Goal: Find specific fact: Find specific page/section

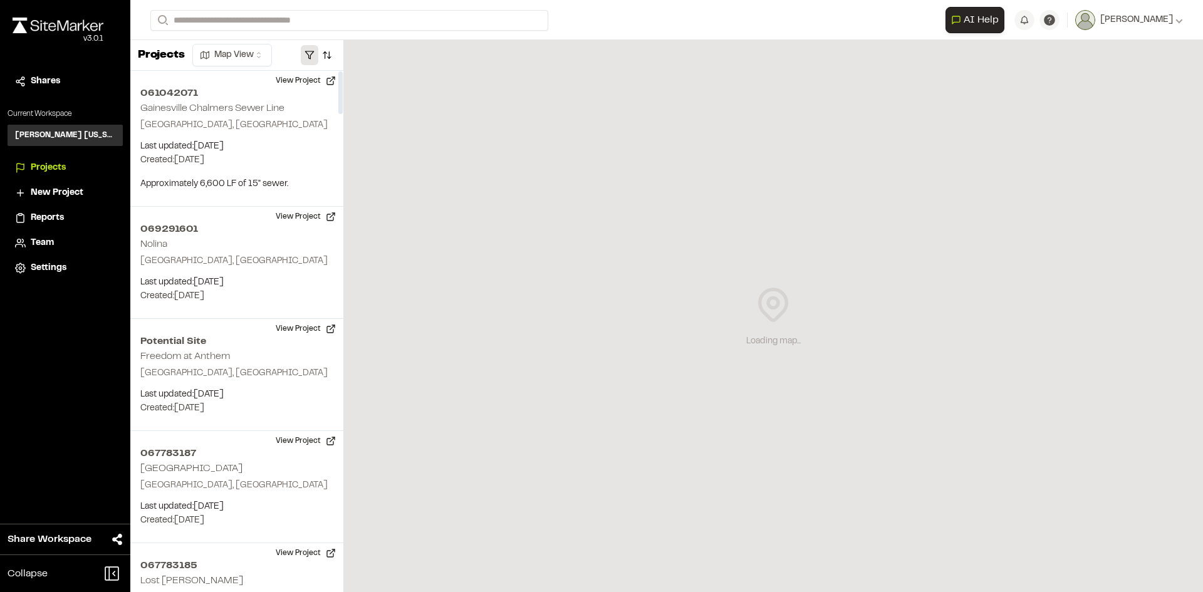
click at [314, 50] on button "button" at bounding box center [310, 55] width 18 height 20
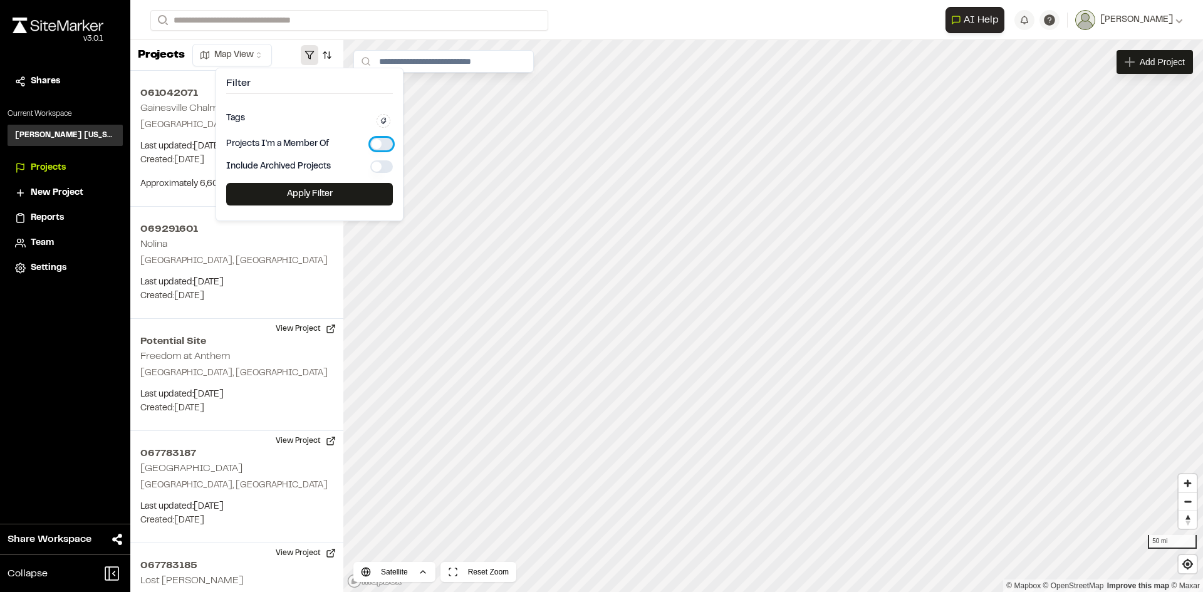
click at [384, 146] on button "button" at bounding box center [381, 144] width 23 height 13
click at [352, 194] on button "Apply Filter" at bounding box center [309, 194] width 167 height 23
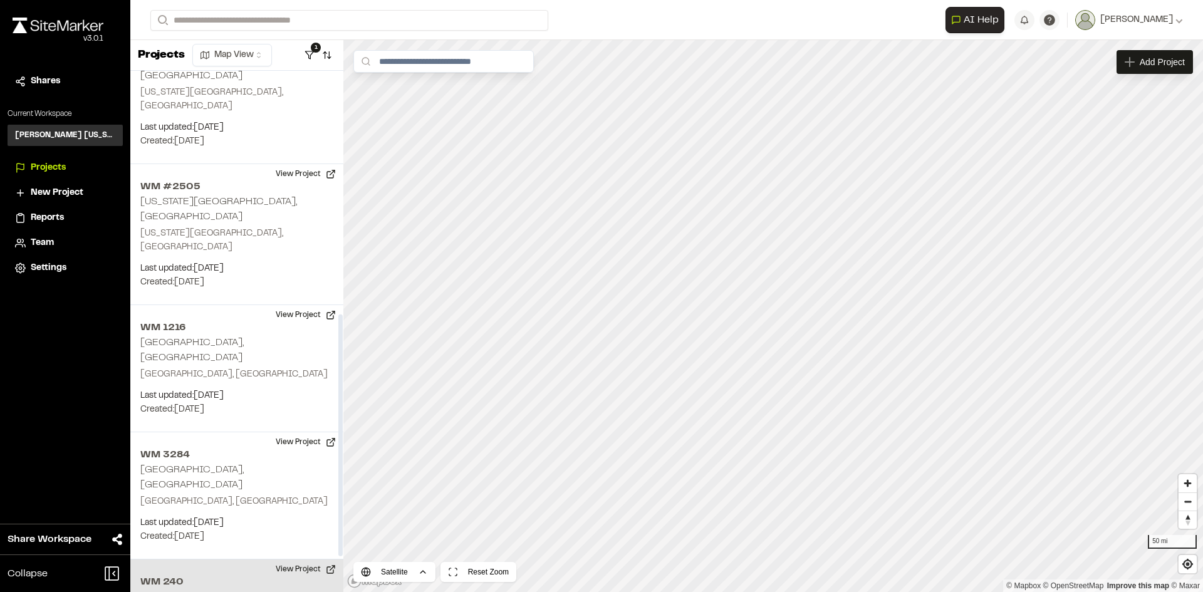
scroll to position [564, 0]
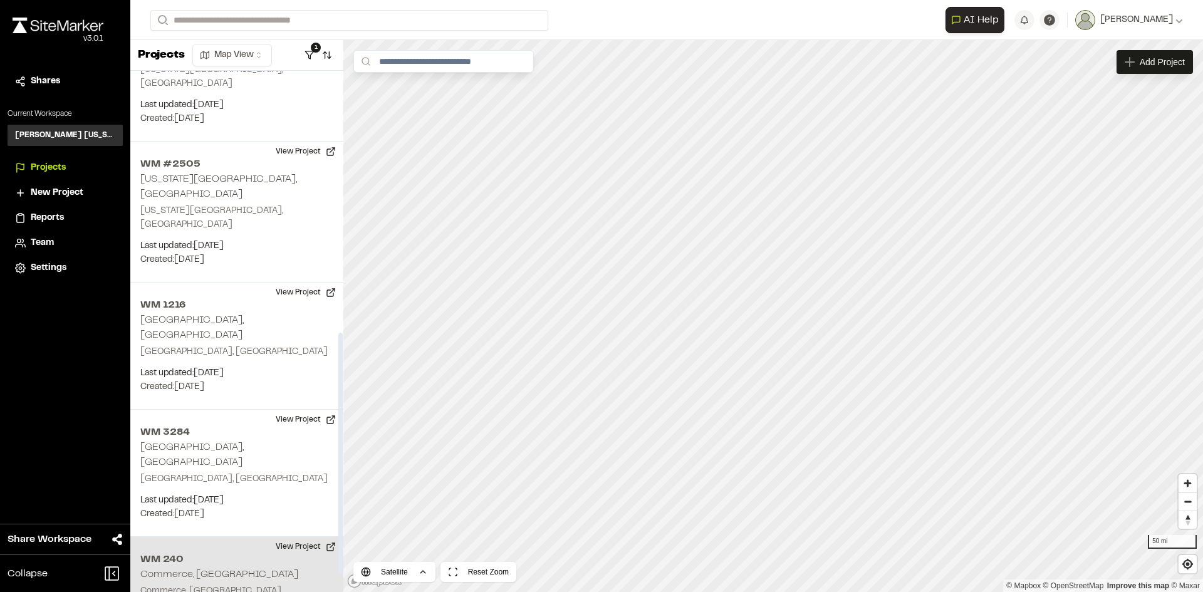
click at [225, 585] on p "Commerce, TX" at bounding box center [236, 592] width 193 height 14
click at [294, 537] on button "View Project" at bounding box center [305, 547] width 75 height 20
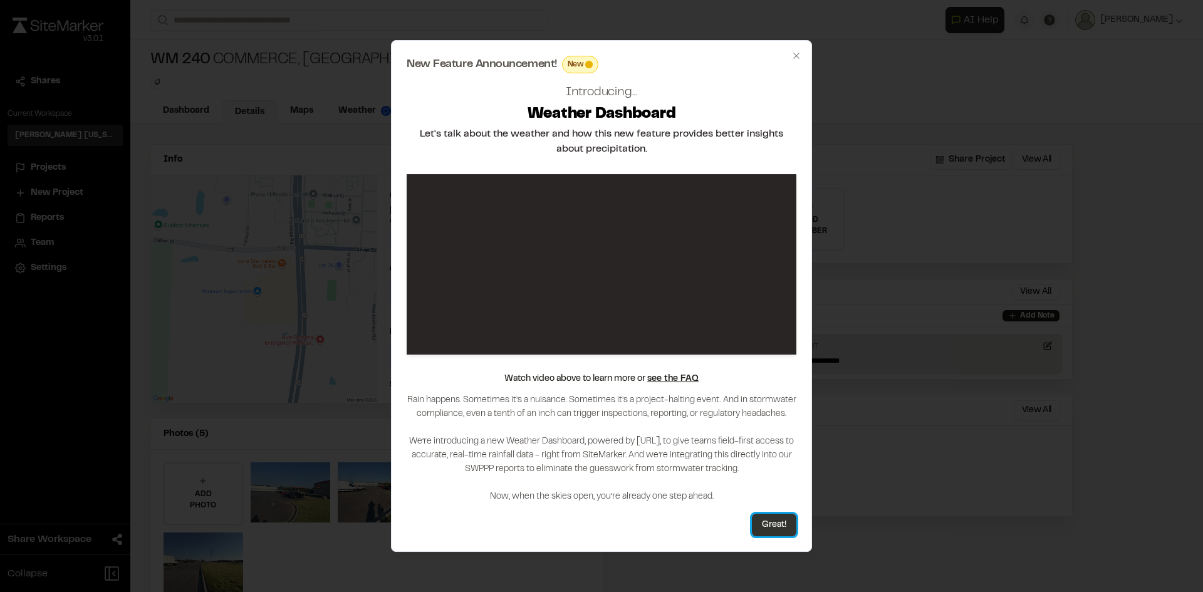
click at [774, 526] on button "Great!" at bounding box center [774, 525] width 44 height 23
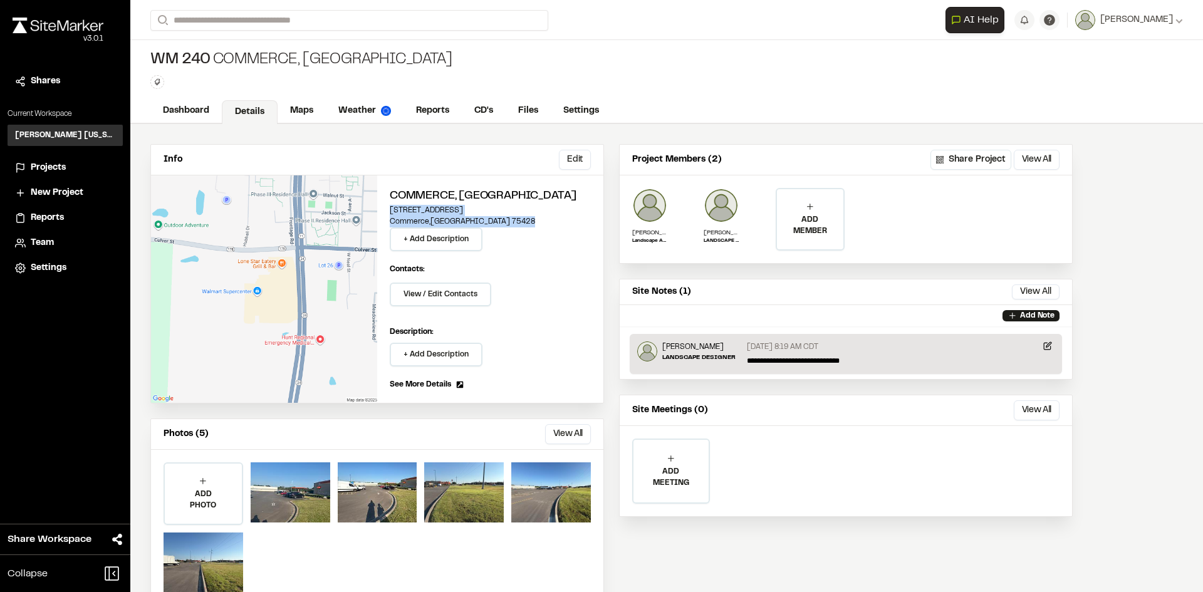
drag, startPoint x: 472, startPoint y: 217, endPoint x: 388, endPoint y: 211, distance: 84.2
click at [388, 211] on div "Commerce, TX 2701 State Highway 50 Commerce , TX 75428 + Add Description Contac…" at bounding box center [490, 288] width 226 height 227
copy div "2701 State Highway 50 Commerce , TX 75428"
click at [39, 165] on span "Projects" at bounding box center [48, 168] width 35 height 14
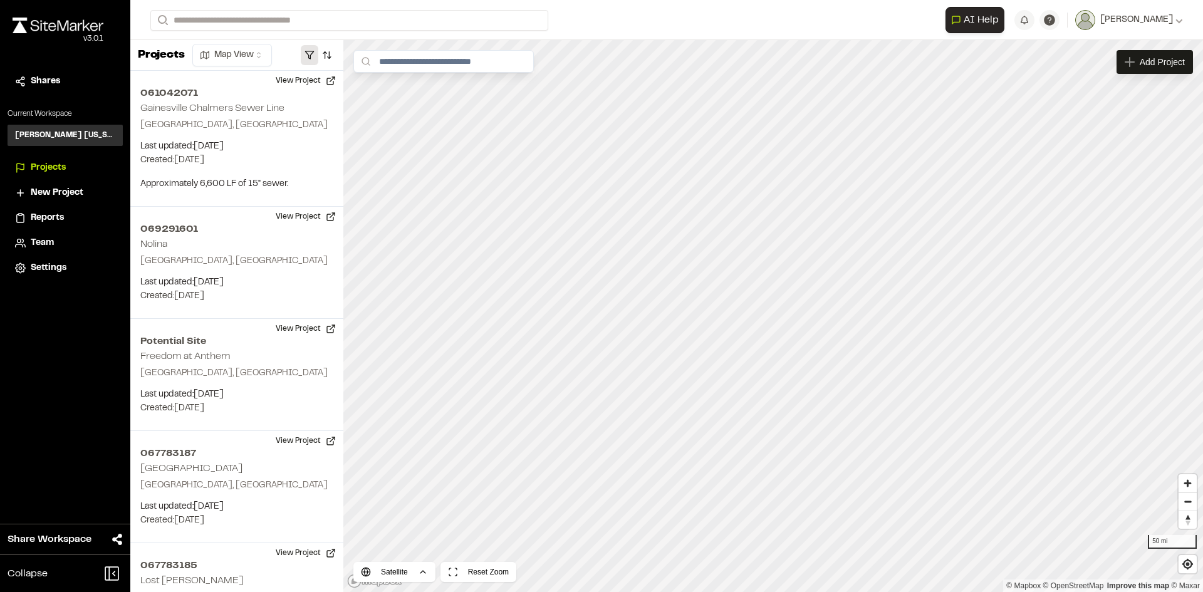
click at [316, 52] on button "button" at bounding box center [310, 55] width 18 height 20
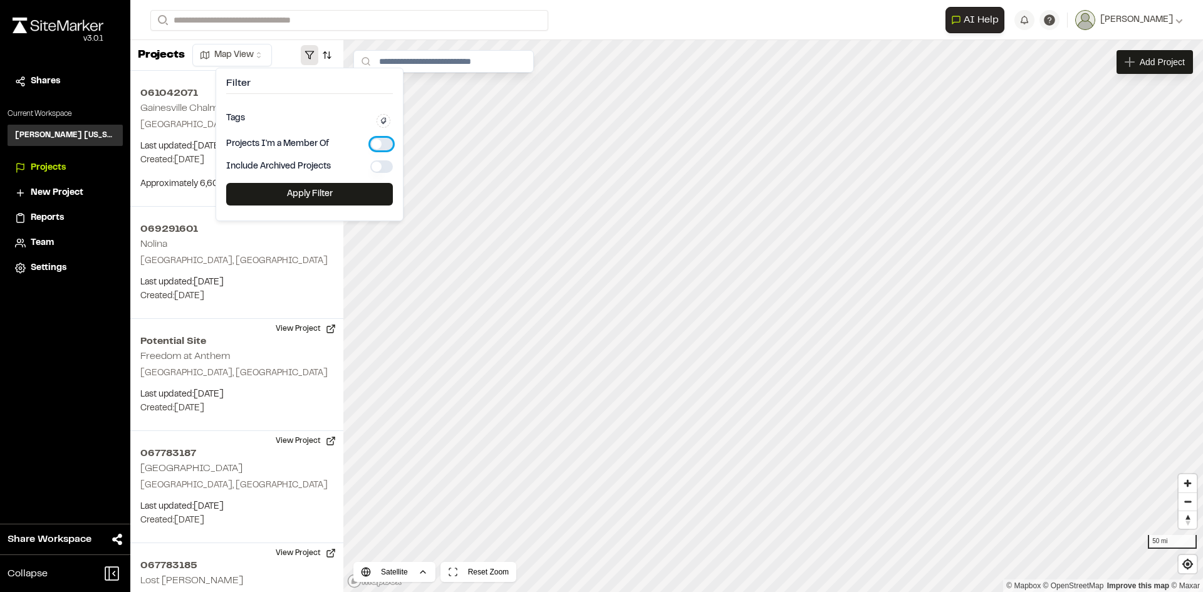
click at [378, 146] on button "button" at bounding box center [381, 144] width 23 height 13
click at [333, 187] on button "Apply Filter" at bounding box center [309, 194] width 167 height 23
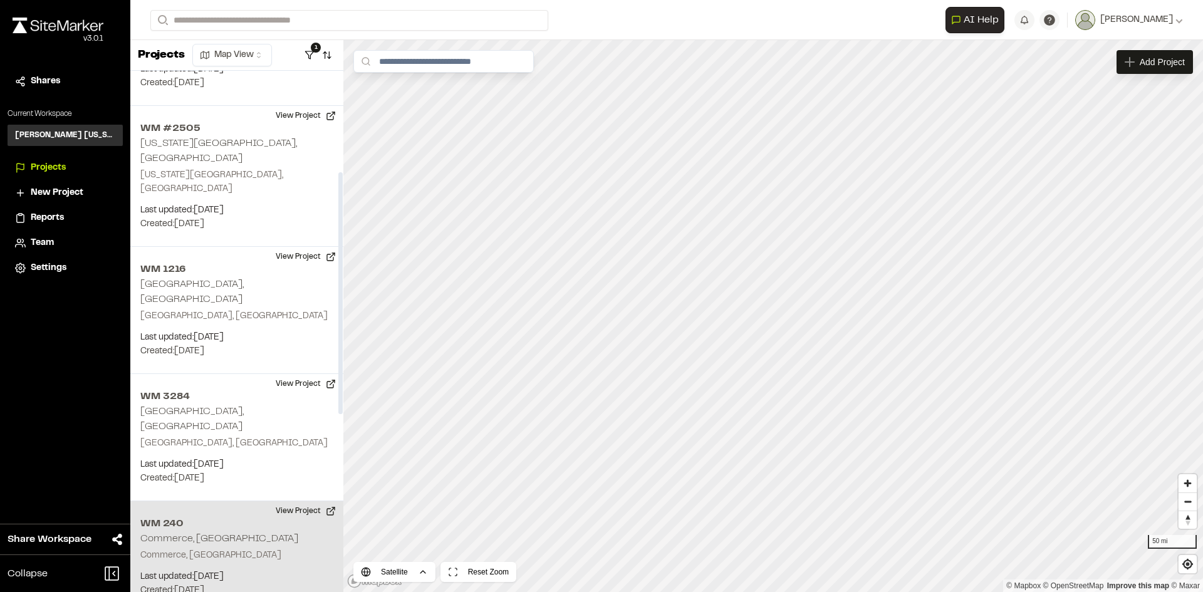
scroll to position [600, 0]
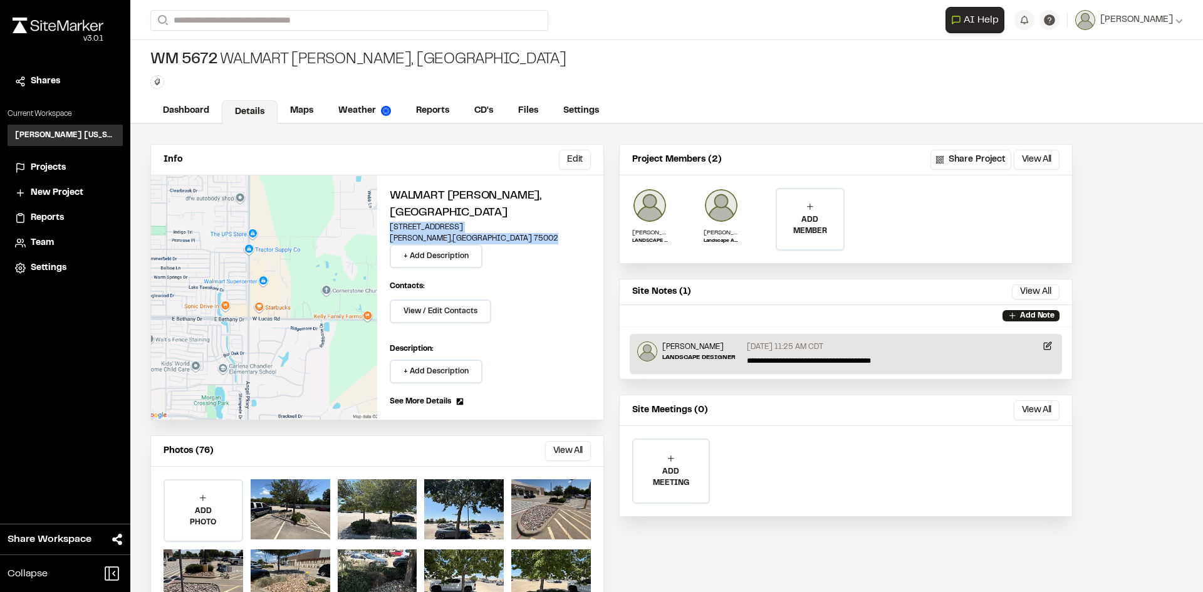
drag, startPoint x: 449, startPoint y: 221, endPoint x: 389, endPoint y: 208, distance: 61.4
click at [389, 208] on div "Walmart Lucas, TX 2662 West Lucas Road Lucas , TX 75002 + Add Description Conta…" at bounding box center [490, 297] width 226 height 244
copy div "2662 West Lucas Road Lucas , TX 75002"
click at [54, 167] on span "Projects" at bounding box center [48, 168] width 35 height 14
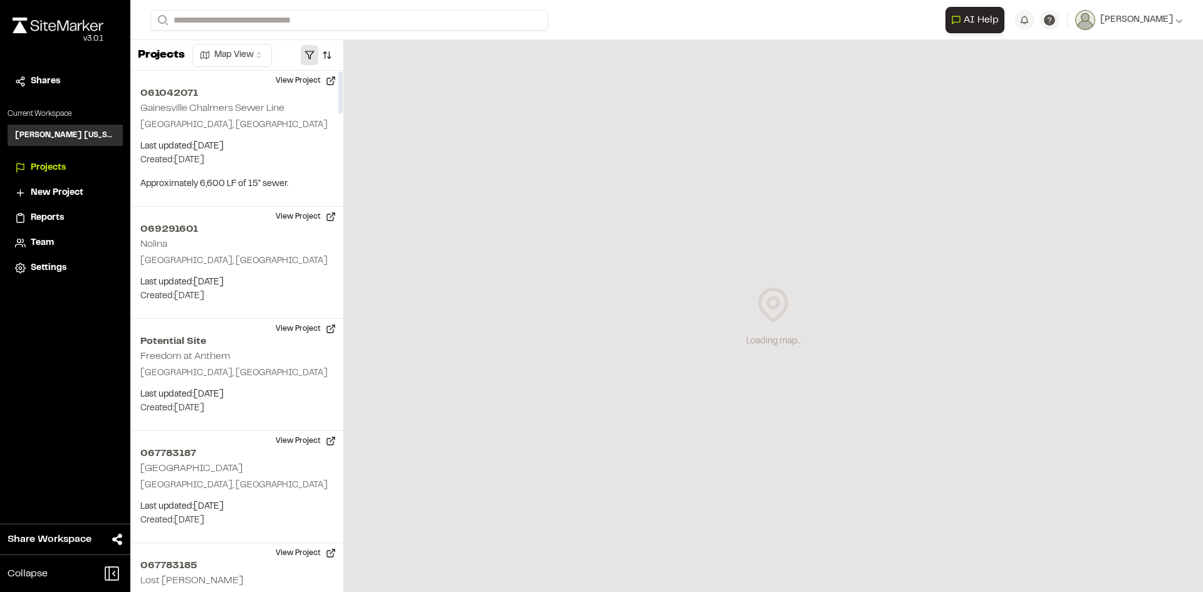
click at [312, 58] on button "button" at bounding box center [310, 55] width 18 height 20
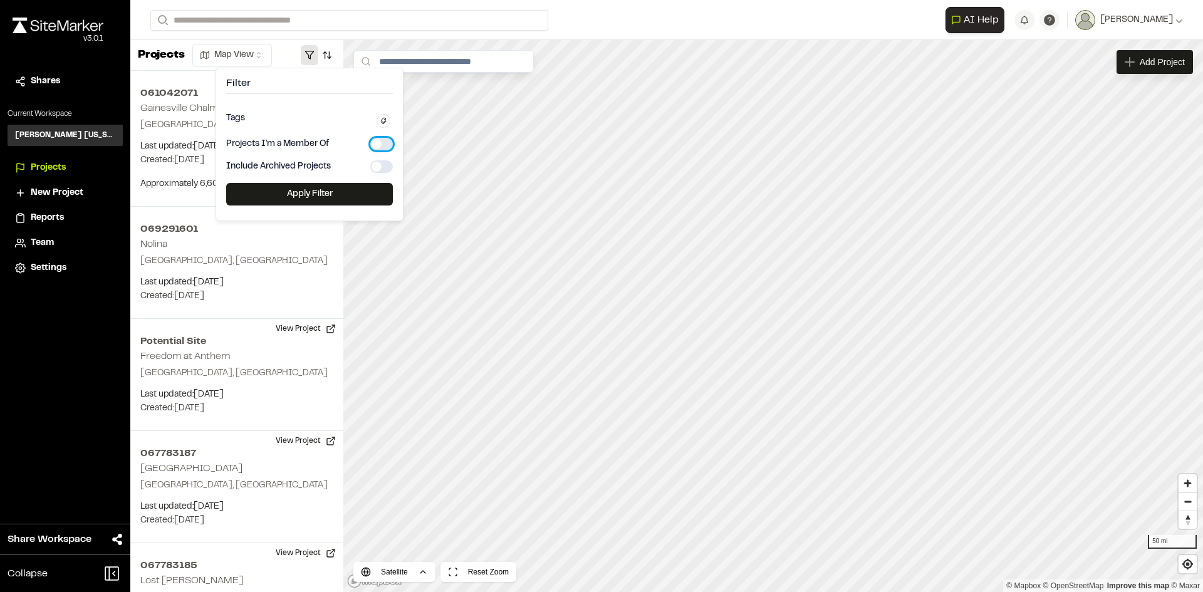
click at [377, 140] on button "button" at bounding box center [381, 144] width 23 height 13
click at [331, 198] on button "Apply Filter" at bounding box center [309, 194] width 167 height 23
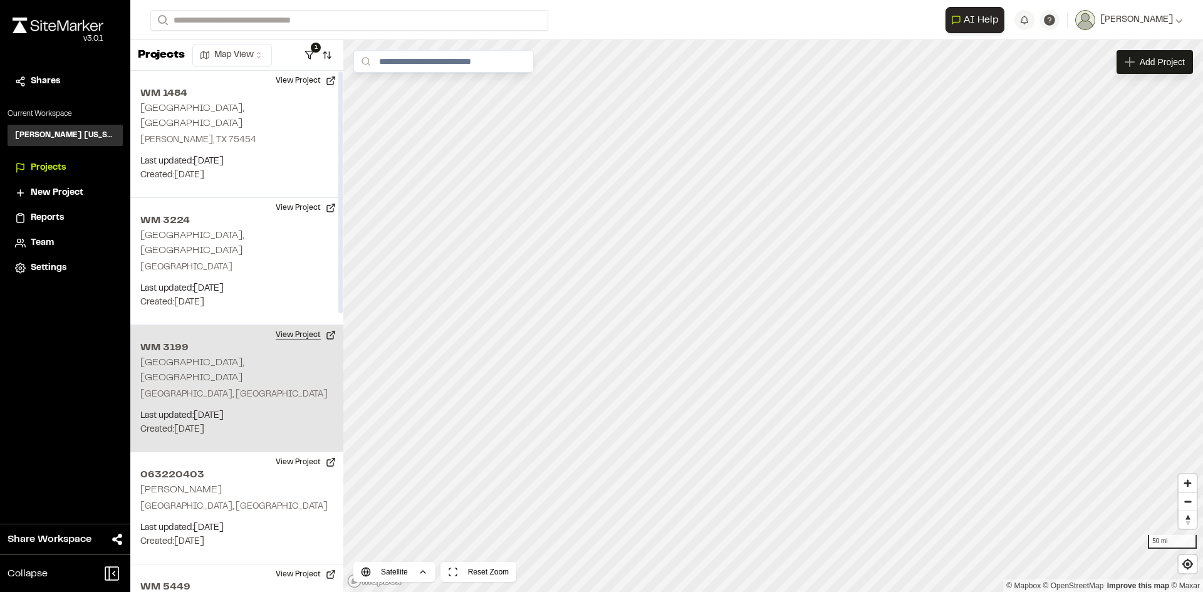
click at [295, 325] on button "View Project" at bounding box center [305, 335] width 75 height 20
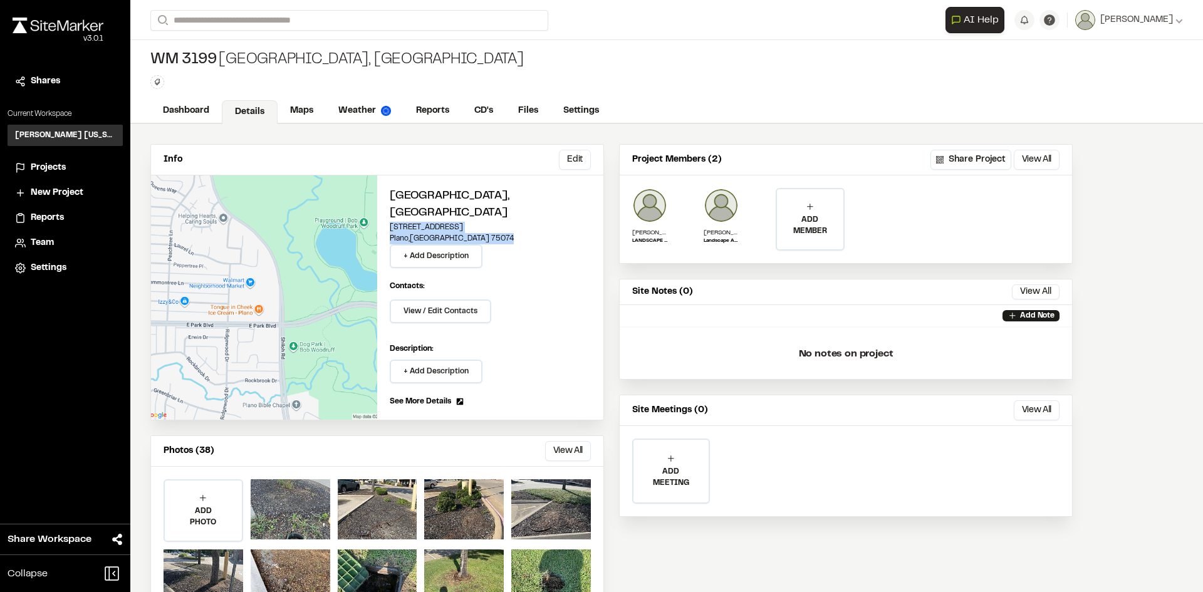
drag, startPoint x: 453, startPoint y: 221, endPoint x: 390, endPoint y: 210, distance: 64.2
click at [390, 210] on div "Plano, TX 3513 East Park Boulevard Plano , TX 75074 + Add Description" at bounding box center [490, 228] width 201 height 80
copy div "3513 East Park Boulevard Plano , TX 75074"
click at [40, 160] on li "Projects" at bounding box center [65, 168] width 115 height 24
click at [45, 171] on span "Projects" at bounding box center [48, 168] width 35 height 14
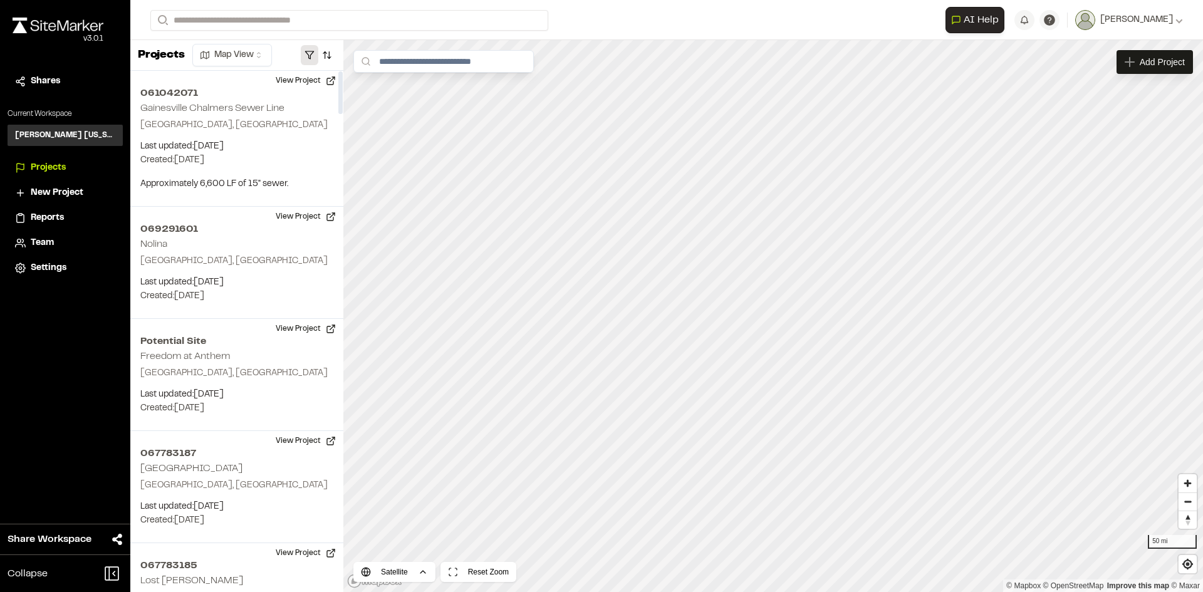
click at [310, 56] on button "button" at bounding box center [310, 55] width 18 height 20
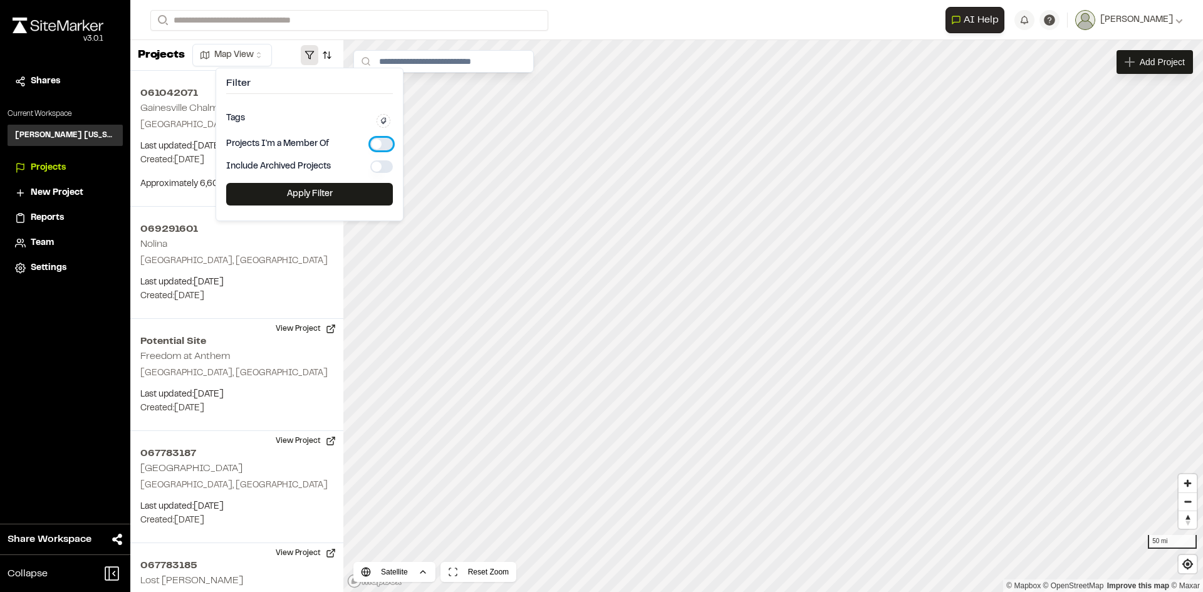
click at [375, 142] on button "button" at bounding box center [381, 144] width 23 height 13
click at [352, 191] on button "Apply Filter" at bounding box center [309, 194] width 167 height 23
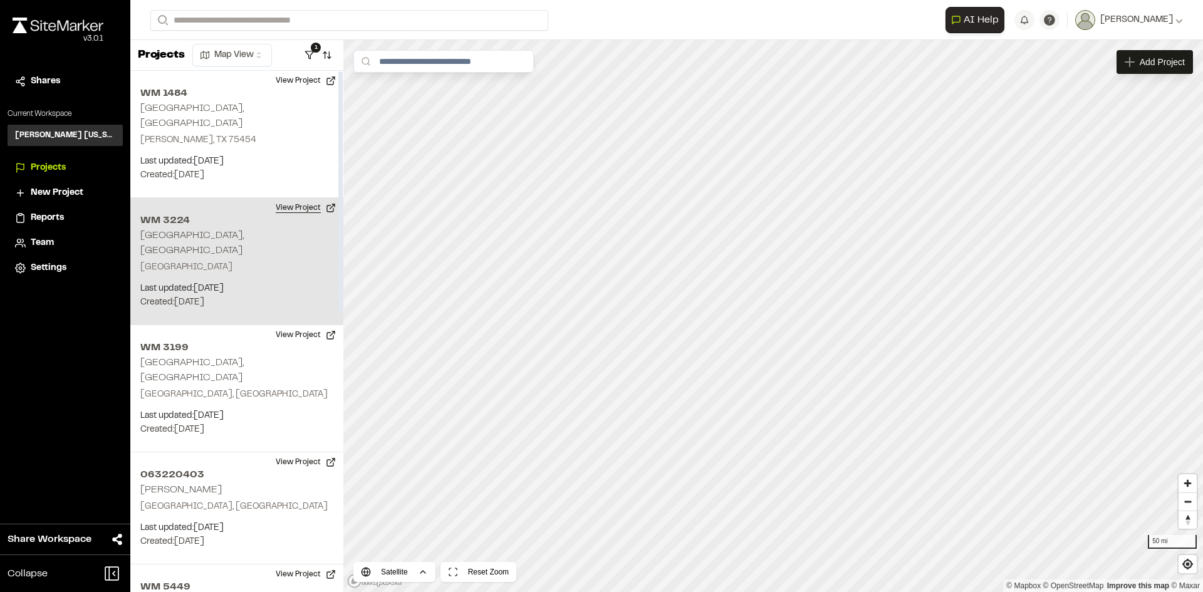
click at [295, 198] on button "View Project" at bounding box center [305, 208] width 75 height 20
